Goal: Task Accomplishment & Management: Use online tool/utility

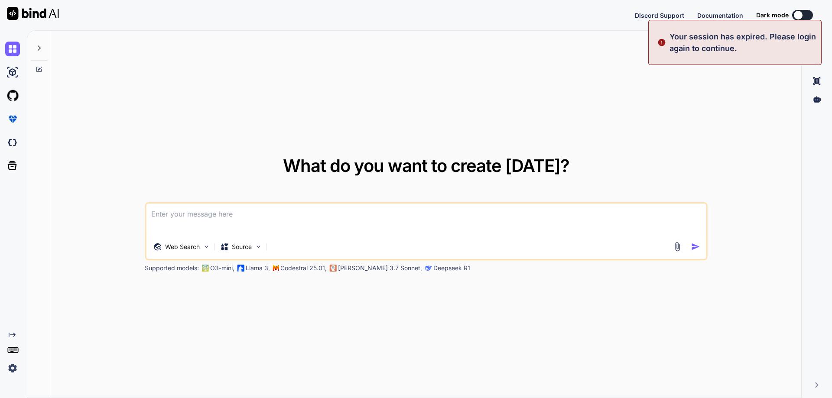
type textarea "x"
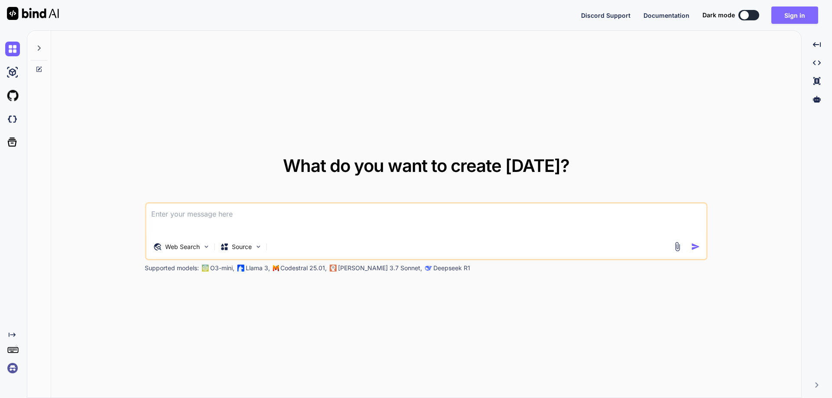
click at [787, 10] on button "Sign in" at bounding box center [794, 14] width 47 height 17
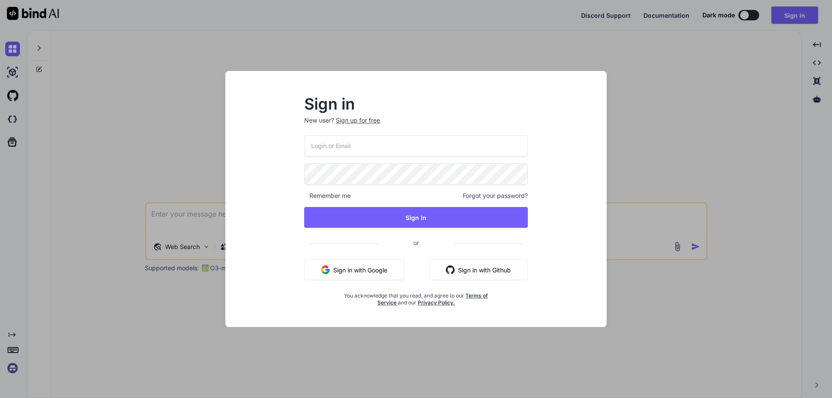
type input "[EMAIL_ADDRESS][DOMAIN_NAME]"
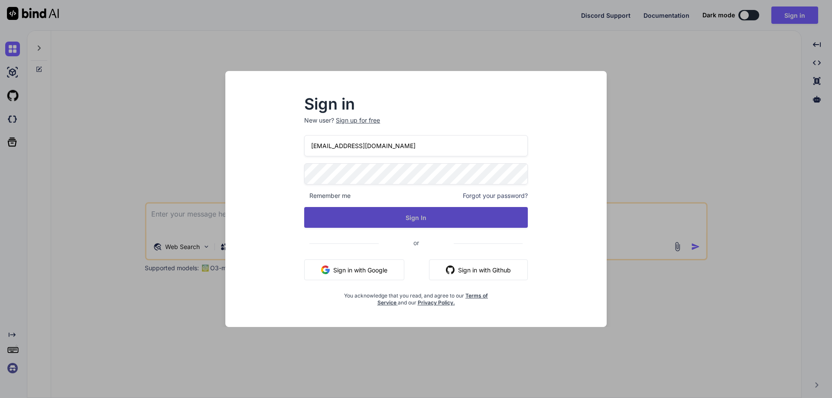
click at [447, 212] on button "Sign In" at bounding box center [416, 217] width 224 height 21
click at [416, 217] on button "Sign In" at bounding box center [416, 217] width 224 height 21
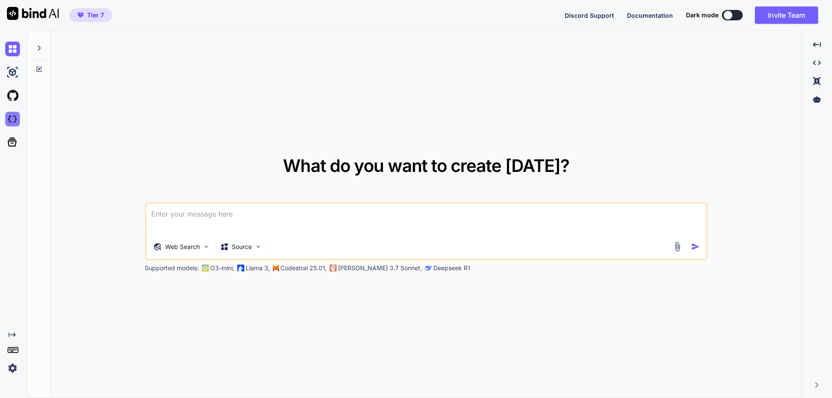
click at [16, 114] on img at bounding box center [12, 119] width 15 height 15
click at [11, 146] on icon at bounding box center [12, 142] width 9 height 9
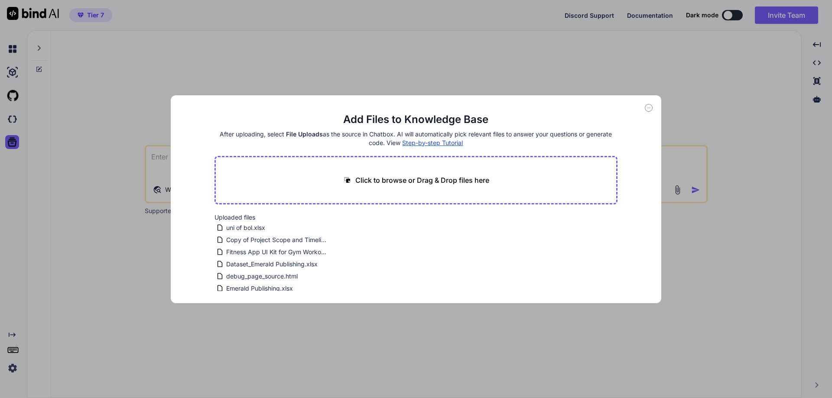
click at [648, 105] on icon at bounding box center [649, 108] width 8 height 8
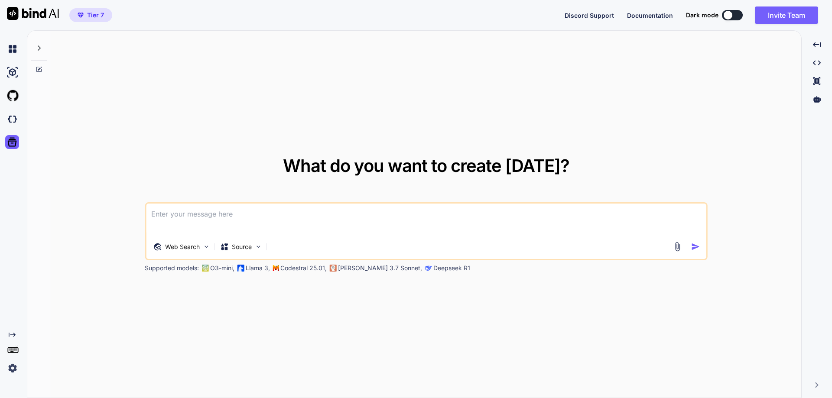
click at [38, 48] on icon at bounding box center [39, 48] width 7 height 7
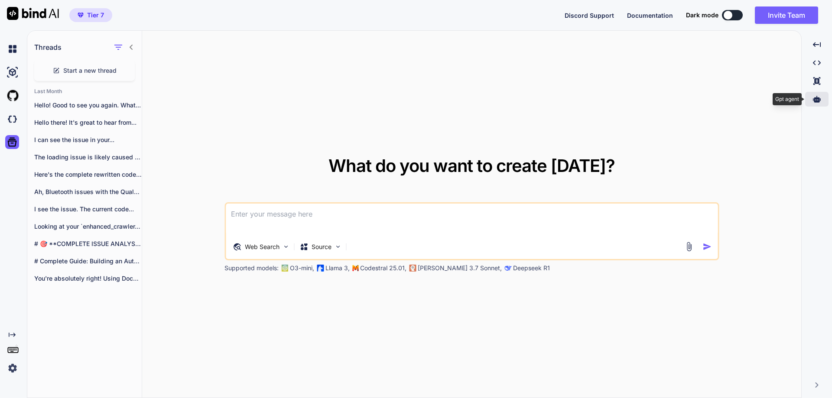
click at [820, 97] on icon at bounding box center [817, 99] width 8 height 8
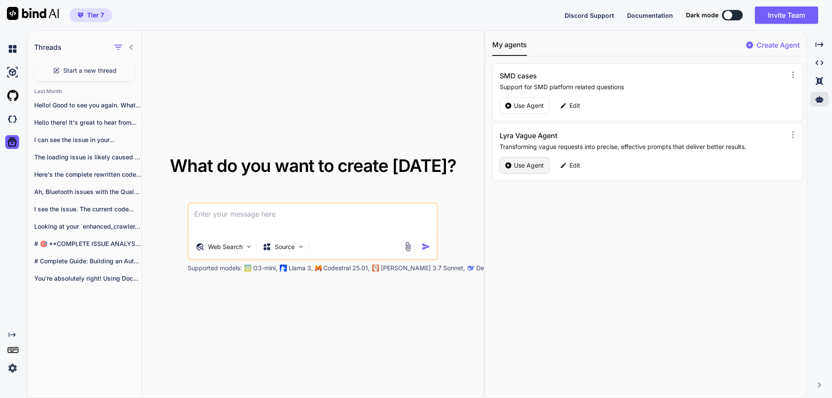
click at [529, 164] on p "Use Agent" at bounding box center [529, 165] width 30 height 9
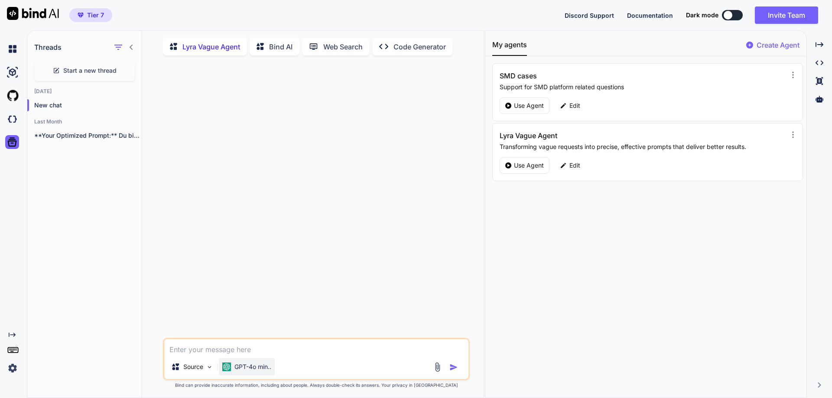
click at [271, 370] on p "GPT-4o min.." at bounding box center [252, 367] width 37 height 9
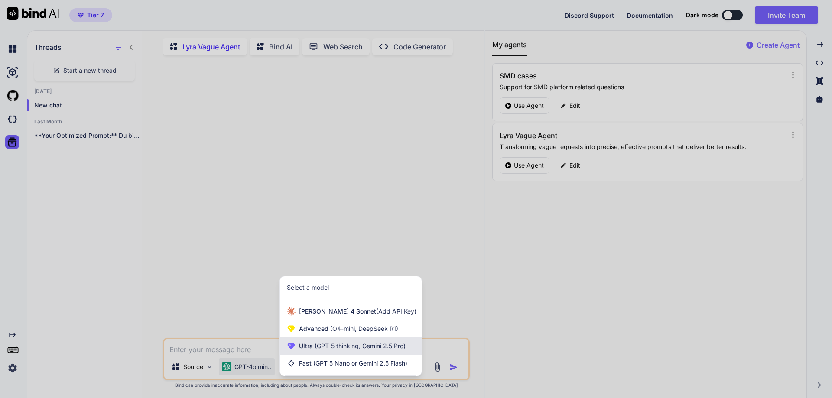
click at [328, 348] on span "(GPT-5 thinking, Gemini 2.5 Pro)" at bounding box center [359, 345] width 93 height 7
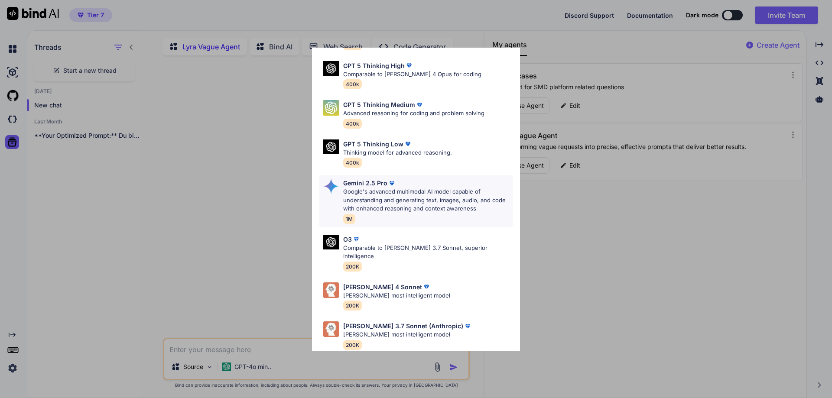
scroll to position [70, 0]
click at [456, 293] on div "[PERSON_NAME] 4 Sonnet [PERSON_NAME] most intelligent model 200K" at bounding box center [416, 296] width 194 height 35
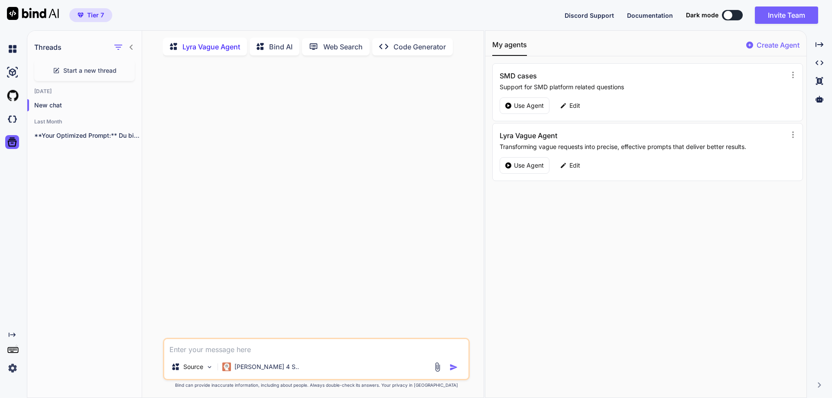
click at [293, 351] on textarea at bounding box center [316, 347] width 304 height 16
type textarea "M"
type textarea "d"
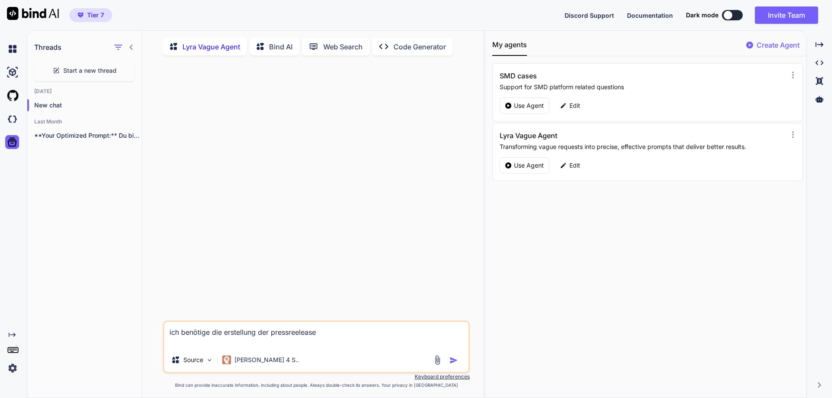
paste textarea "überprüfe nochmals die nachfolgende Pressrelease aufgrund der untenstehenden qu…"
click at [326, 328] on textarea "ich benötige die erstellung der pressreelease überprüfe nochmals die nachfolgen…" at bounding box center [316, 330] width 304 height 36
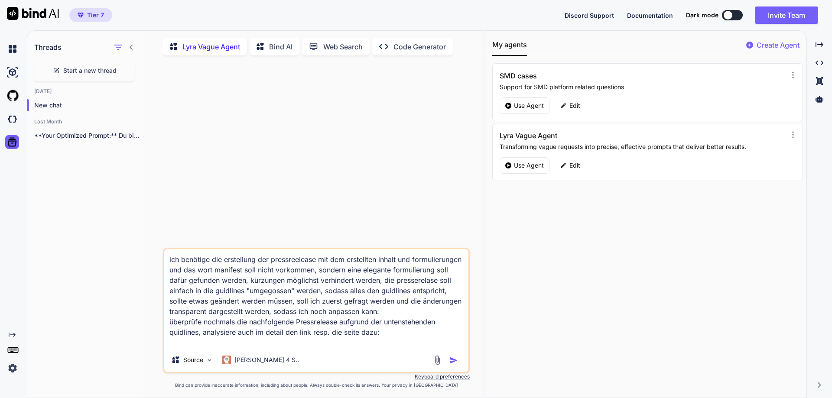
type textarea "ich benötige die erstellung der pressreelease mit dem erstellten inhalt und for…"
click at [451, 362] on img "button" at bounding box center [453, 360] width 9 height 9
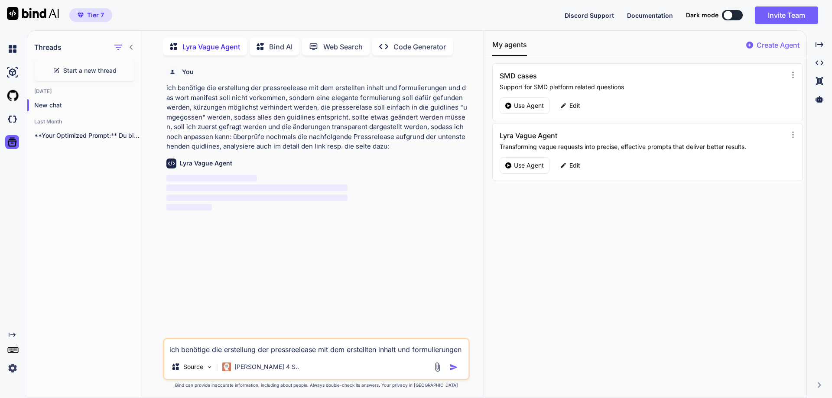
scroll to position [3, 0]
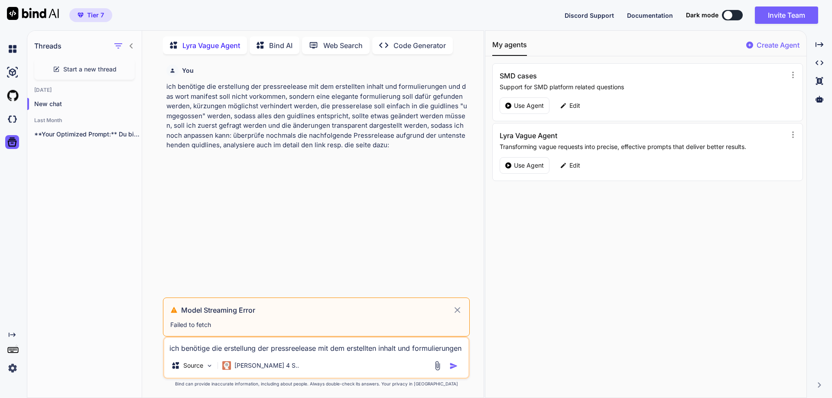
click at [262, 356] on div "ich benötige die erstellung der pressreelease mit dem erstellten inhalt und for…" at bounding box center [316, 358] width 307 height 42
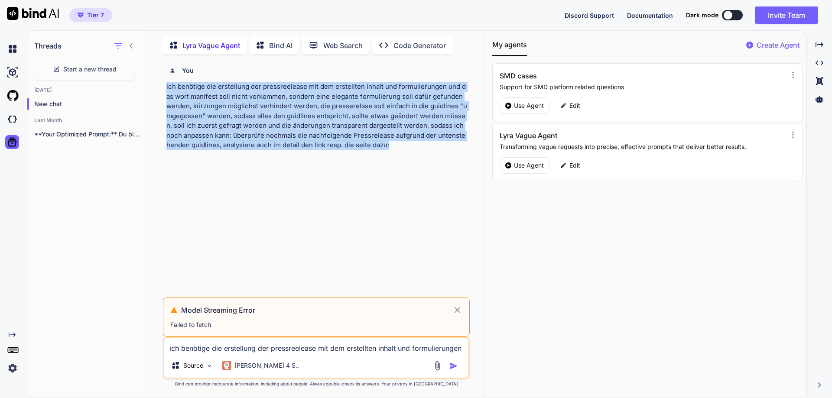
drag, startPoint x: 373, startPoint y: 148, endPoint x: 155, endPoint y: 83, distance: 227.6
click at [155, 83] on div "You ich benötige die erstellung der pressreelease mit dem erstellten inhalt und…" at bounding box center [316, 229] width 335 height 337
copy p "ich benötige die erstellung der pressreelease mit dem erstellten inhalt und for…"
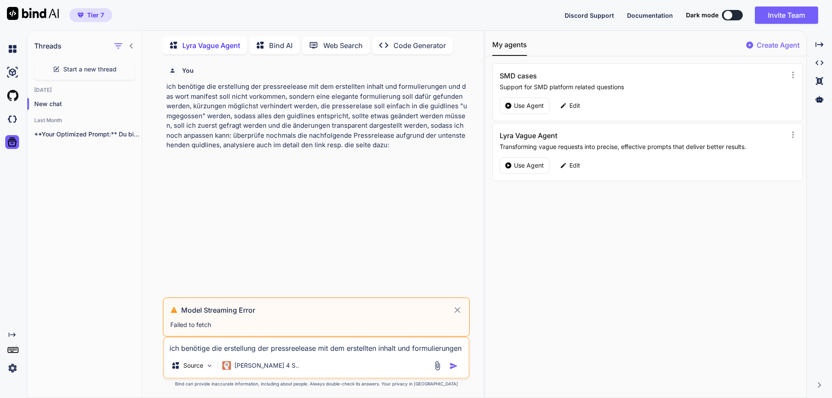
click at [182, 344] on textarea "ich benötige die erstellung der pressreelease mit dem erstellten inhalt und for…" at bounding box center [316, 346] width 304 height 16
paste textarea "ich benötige die erstellung der pressreelease mit dem erstellten inhalt und for…"
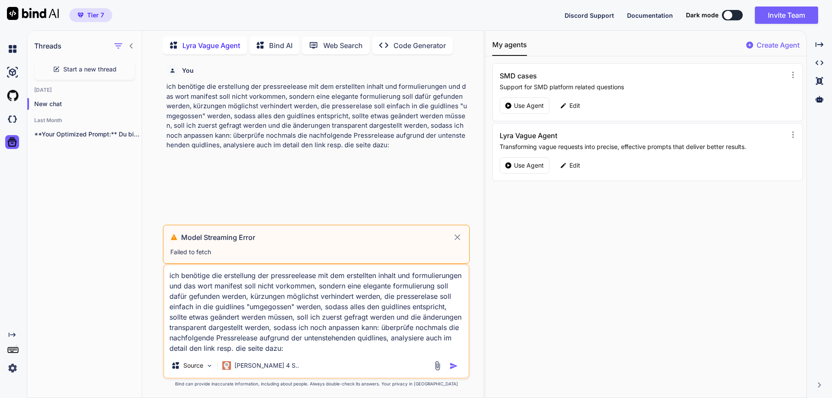
click at [190, 336] on textarea "ich benötige die erstellung der pressreelease mit dem erstellten inhalt und for…" at bounding box center [316, 309] width 304 height 88
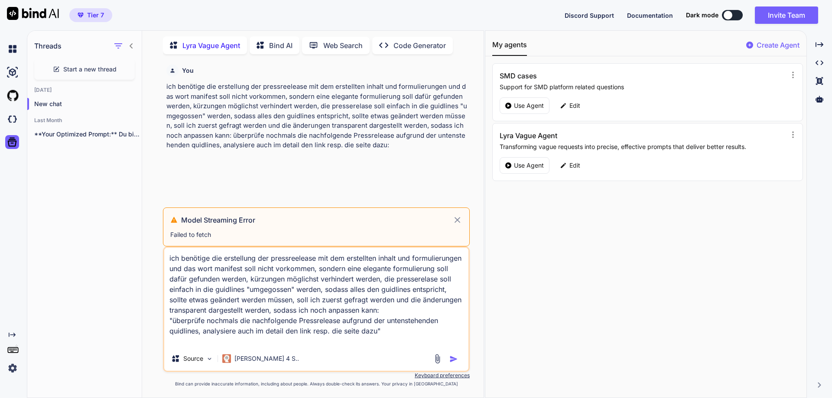
click at [406, 264] on textarea "ich benötige die erstellung der pressreelease mit dem erstellten inhalt und for…" at bounding box center [316, 297] width 304 height 99
drag, startPoint x: 166, startPoint y: 257, endPoint x: 177, endPoint y: 259, distance: 11.0
click at [166, 257] on textarea "ich benötige die erstellung der pressreelease mit dem erstellten inhalt und for…" at bounding box center [316, 297] width 304 height 99
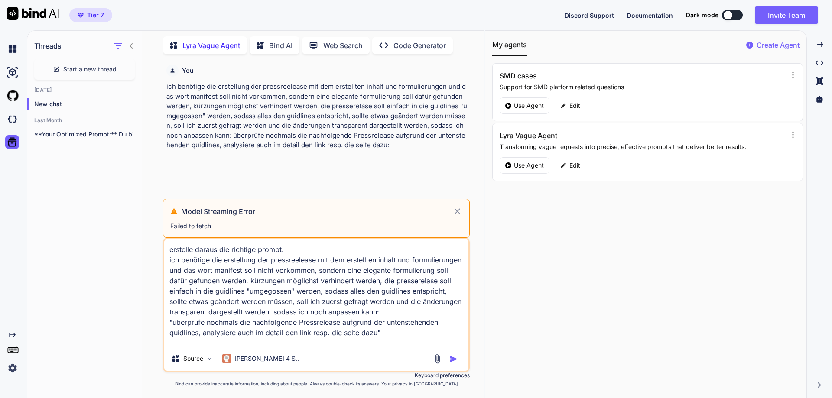
type textarea "erstelle daraus die richtige prompt: ich benötige die erstellung der pressreele…"
drag, startPoint x: 399, startPoint y: 344, endPoint x: 154, endPoint y: 241, distance: 265.5
click at [154, 241] on div "You ich benötige die erstellung der pressreelease mit dem erstellten inhalt und…" at bounding box center [316, 229] width 335 height 337
click at [526, 163] on p "Use Agent" at bounding box center [529, 165] width 30 height 9
click at [41, 102] on p "New chat" at bounding box center [87, 104] width 107 height 9
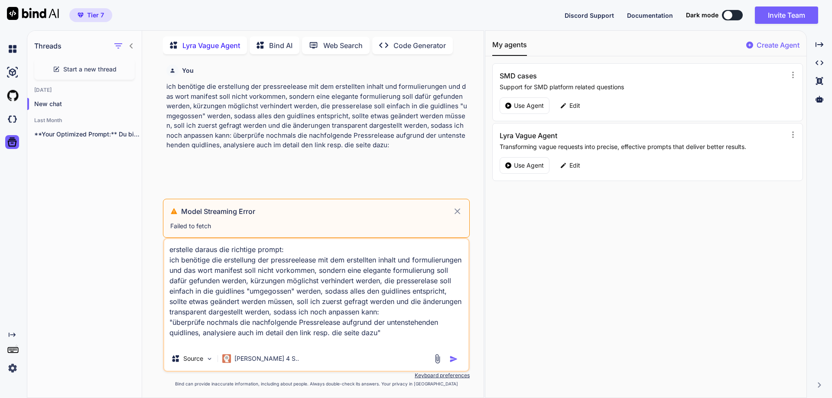
click at [458, 211] on icon at bounding box center [458, 211] width 6 height 6
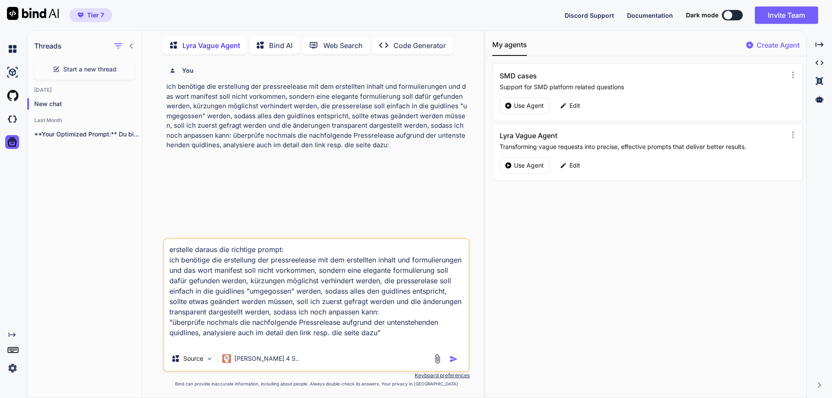
click at [452, 361] on img "button" at bounding box center [453, 359] width 9 height 9
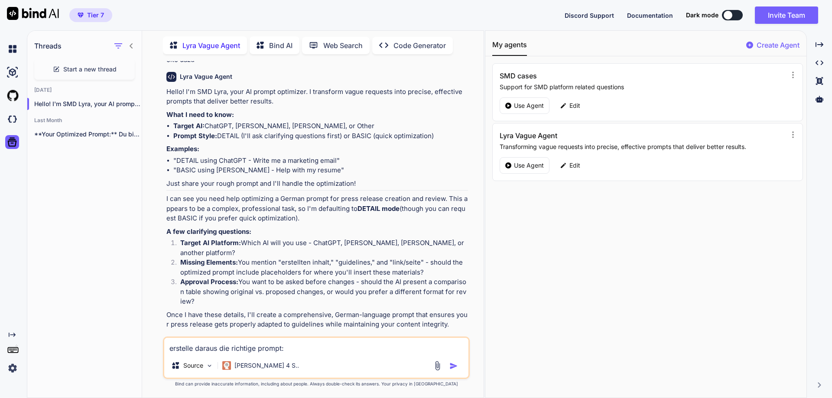
scroll to position [185, 0]
click at [220, 346] on textarea "erstelle daraus die richtige prompt: ich benötige die erstellung der pressreele…" at bounding box center [316, 346] width 304 height 16
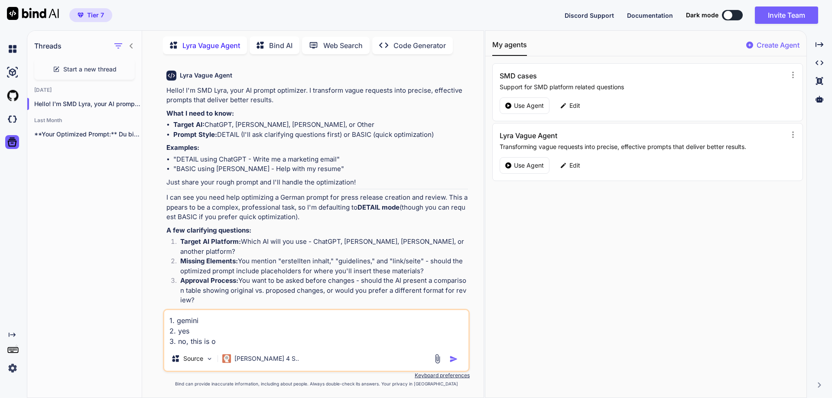
type textarea "1. gemini 2. yes 3. no, this is ok"
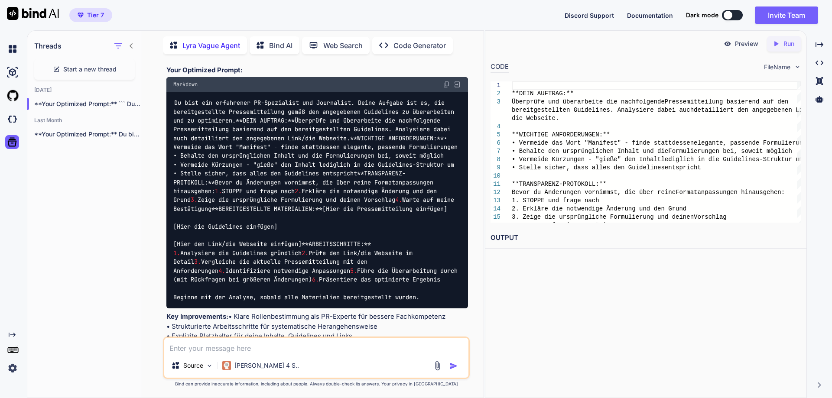
scroll to position [517, 0]
drag, startPoint x: 302, startPoint y: 283, endPoint x: 172, endPoint y: 86, distance: 235.7
click at [172, 91] on div "Du bist ein erfahrener PR-Spezialist und Journalist. Deine Aufgabe ist es, die …" at bounding box center [317, 199] width 302 height 217
copy code "Du bist ein erfahrener PR-Spezialist und Journalist. Deine Aufgabe ist es, die …"
drag, startPoint x: 299, startPoint y: 296, endPoint x: 169, endPoint y: 295, distance: 130.0
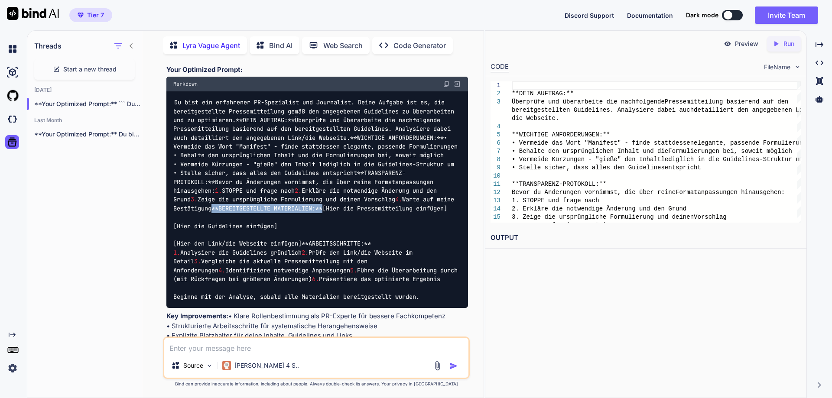
click at [169, 295] on div "Du bist ein erfahrener PR-Spezialist und Journalist. Deine Aufgabe ist es, die …" at bounding box center [317, 199] width 302 height 217
copy span "**BEREITGESTELLTE MATERIALIEN:**"
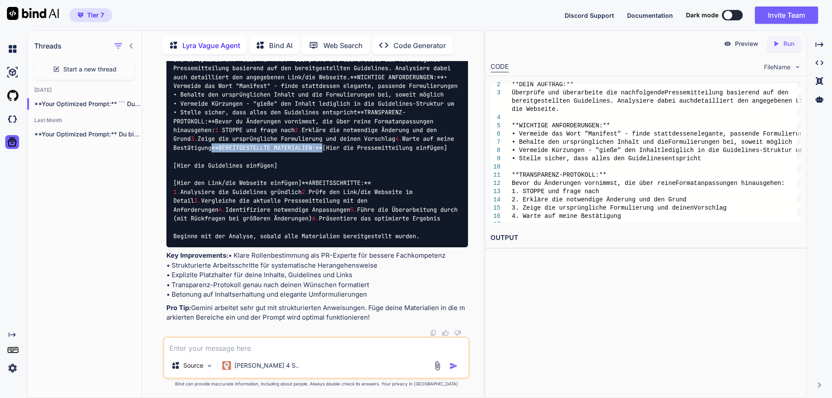
scroll to position [721, 0]
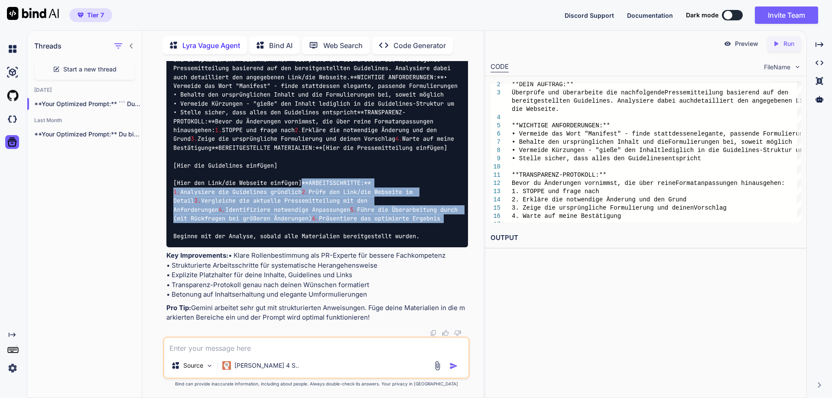
drag, startPoint x: 322, startPoint y: 206, endPoint x: 162, endPoint y: 157, distance: 166.8
click at [162, 157] on div "You ich benötige die erstellung der pressreelease mit dem erstellten inhalt und…" at bounding box center [316, 229] width 335 height 337
copy code "**ARBEITSSCHRITTE:** 1. Analysiere die Guidelines gründlich 2. Prüfe den Link/d…"
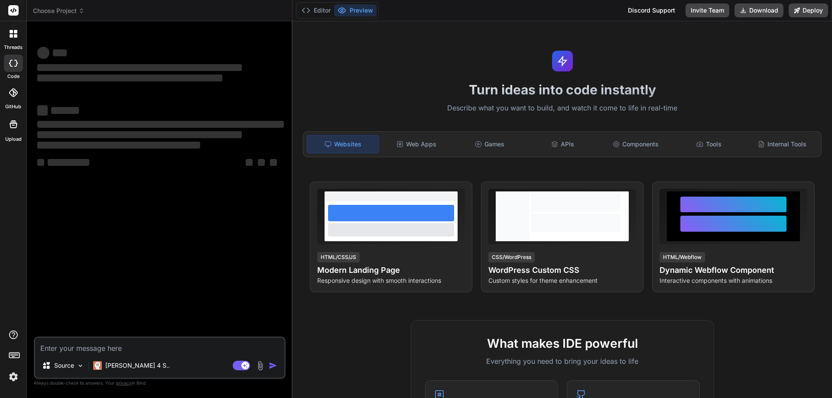
type textarea "x"
